Goal: Find specific page/section

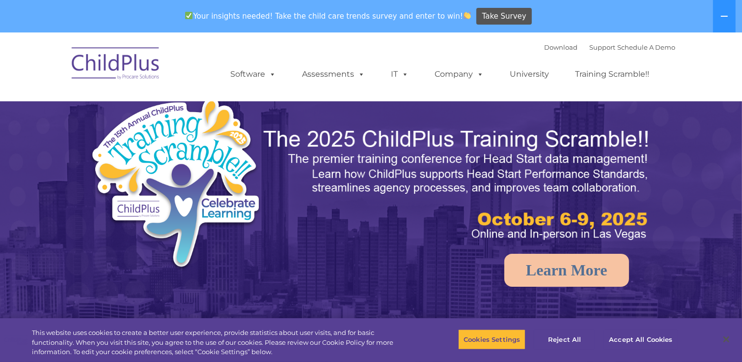
select select "MEDIUM"
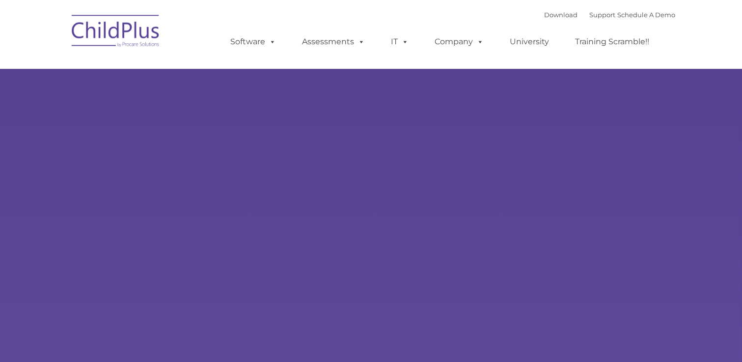
type input ""
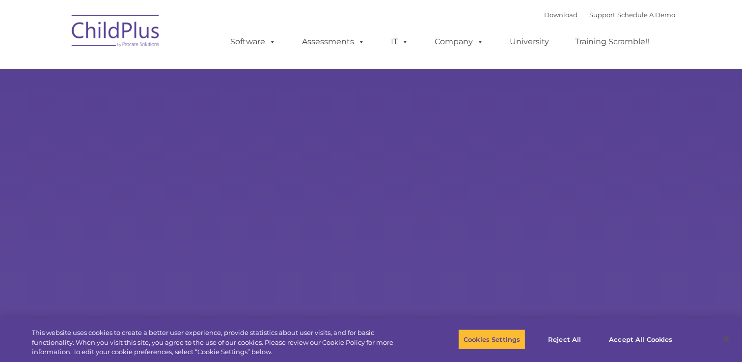
select select "MEDIUM"
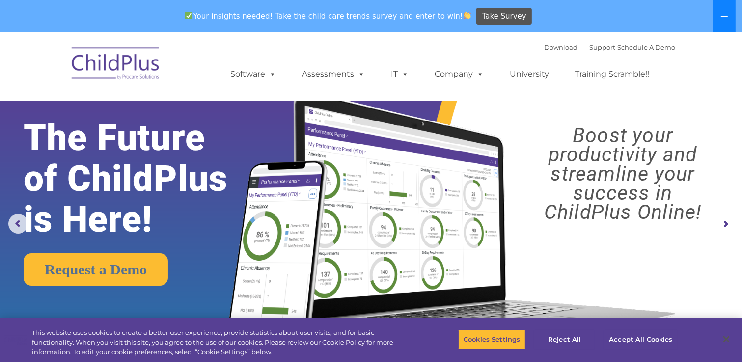
click at [721, 14] on icon at bounding box center [725, 16] width 8 height 8
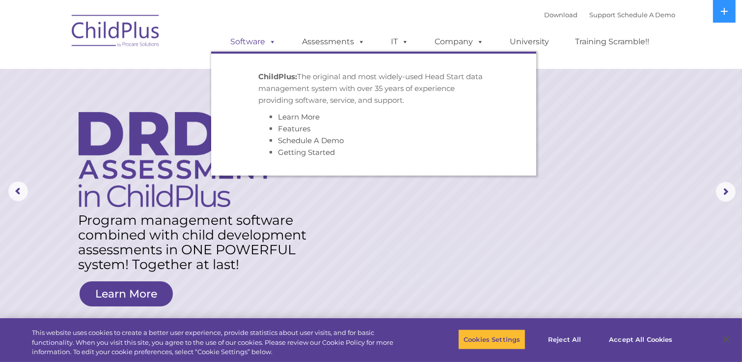
click at [266, 38] on span at bounding box center [271, 41] width 11 height 9
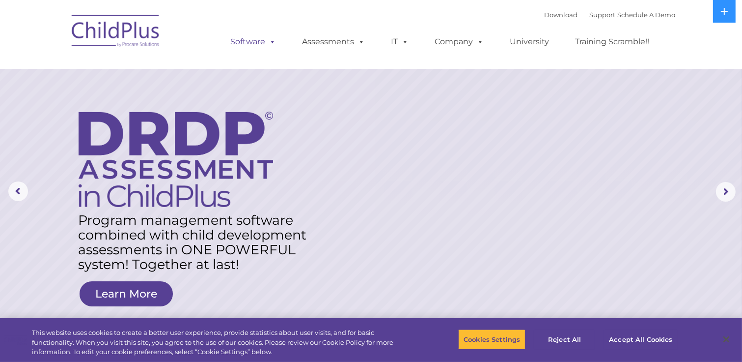
click at [266, 38] on span at bounding box center [271, 41] width 11 height 9
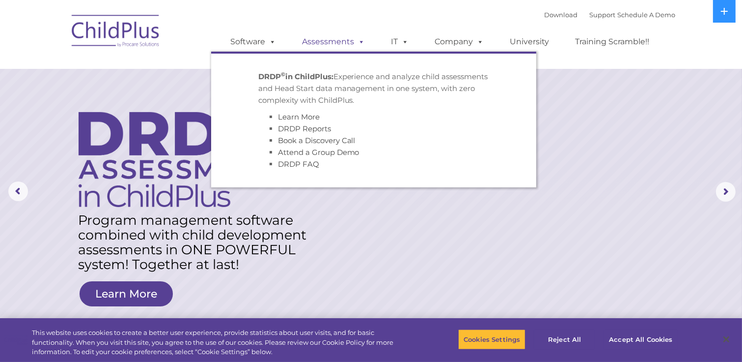
click at [332, 46] on link "Assessments" at bounding box center [334, 42] width 83 height 20
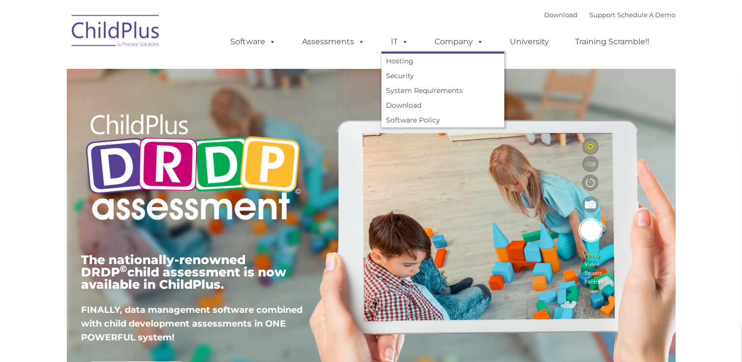
type input ""
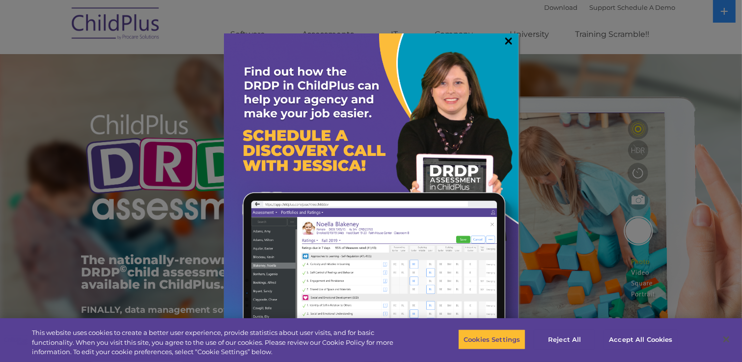
click at [514, 41] on link "×" at bounding box center [509, 41] width 11 height 10
